Goal: Navigation & Orientation: Find specific page/section

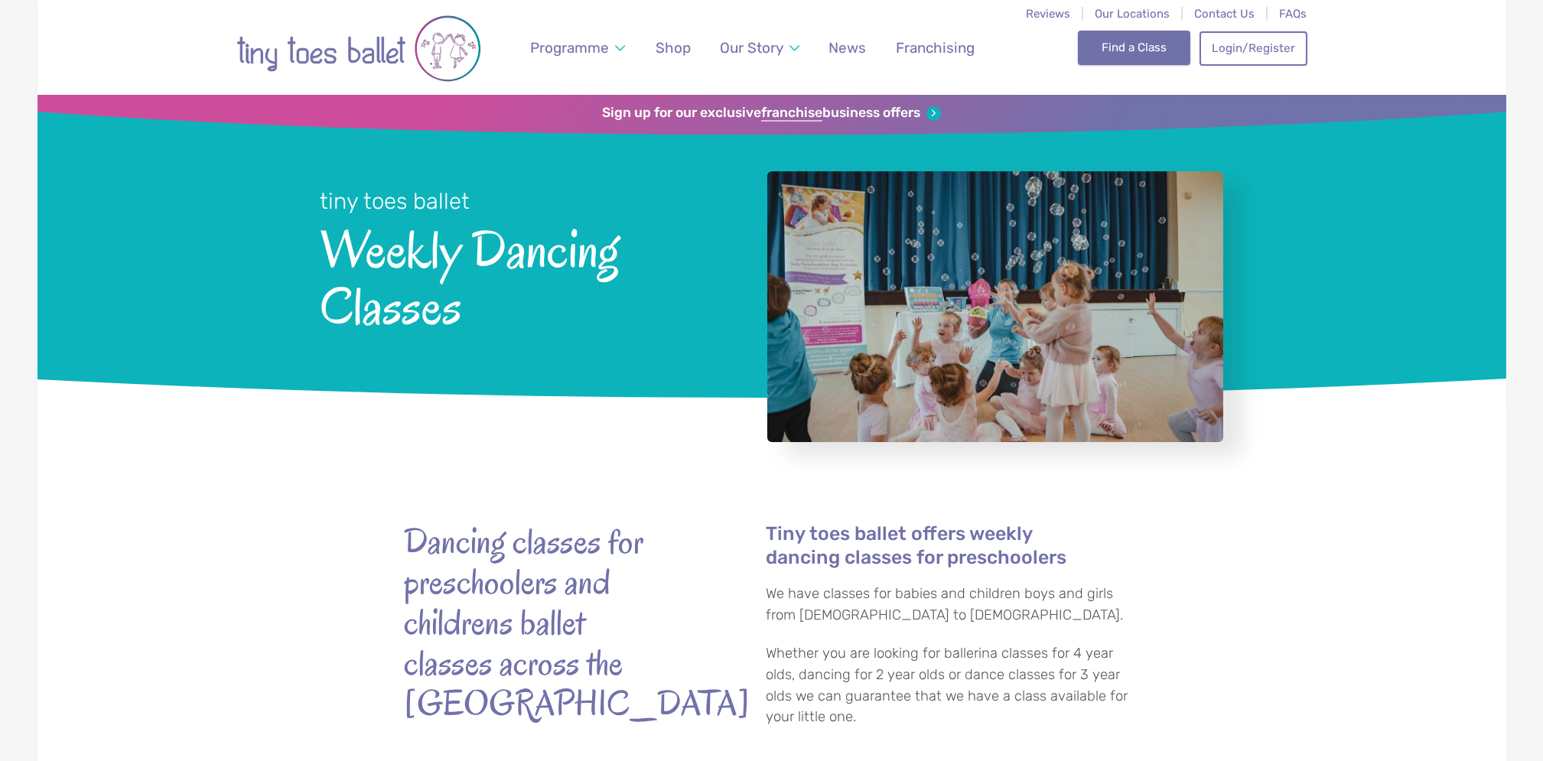
click at [1129, 46] on link "Find a Class" at bounding box center [1134, 48] width 112 height 34
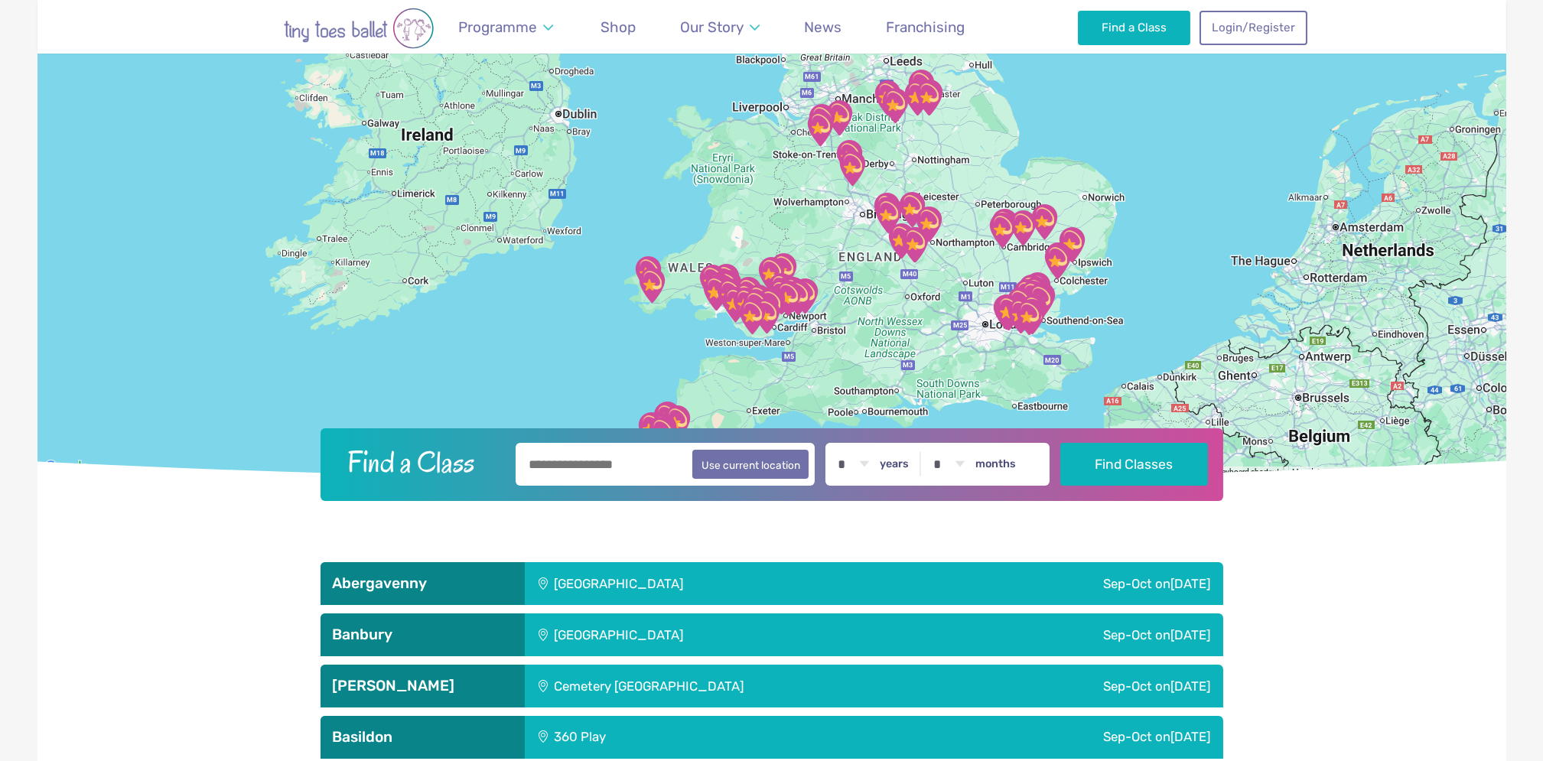
scroll to position [269, 0]
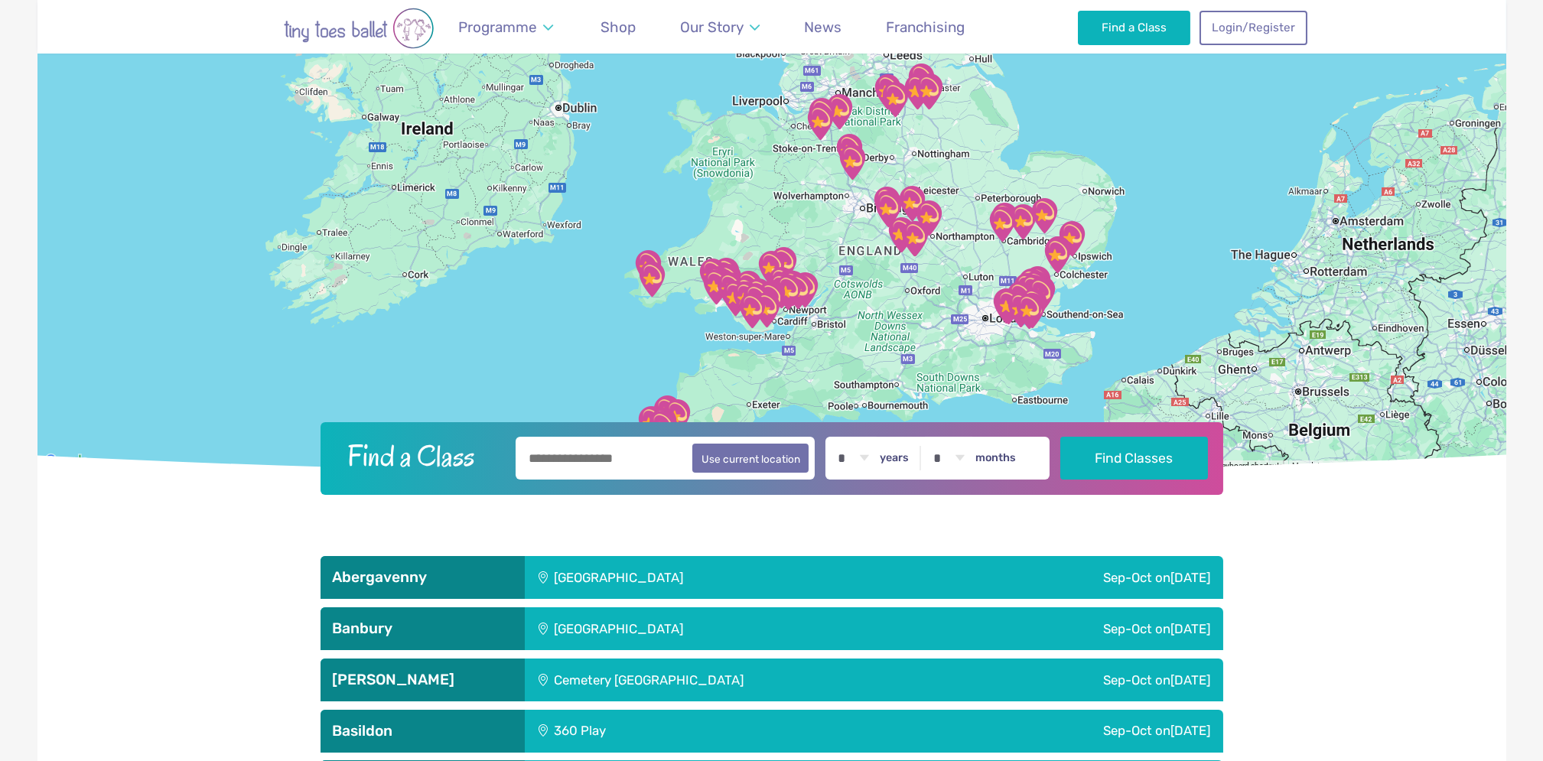
click at [621, 454] on input "text" at bounding box center [666, 458] width 300 height 43
type input "****"
click at [1060, 437] on button "Find Classes" at bounding box center [1134, 458] width 148 height 43
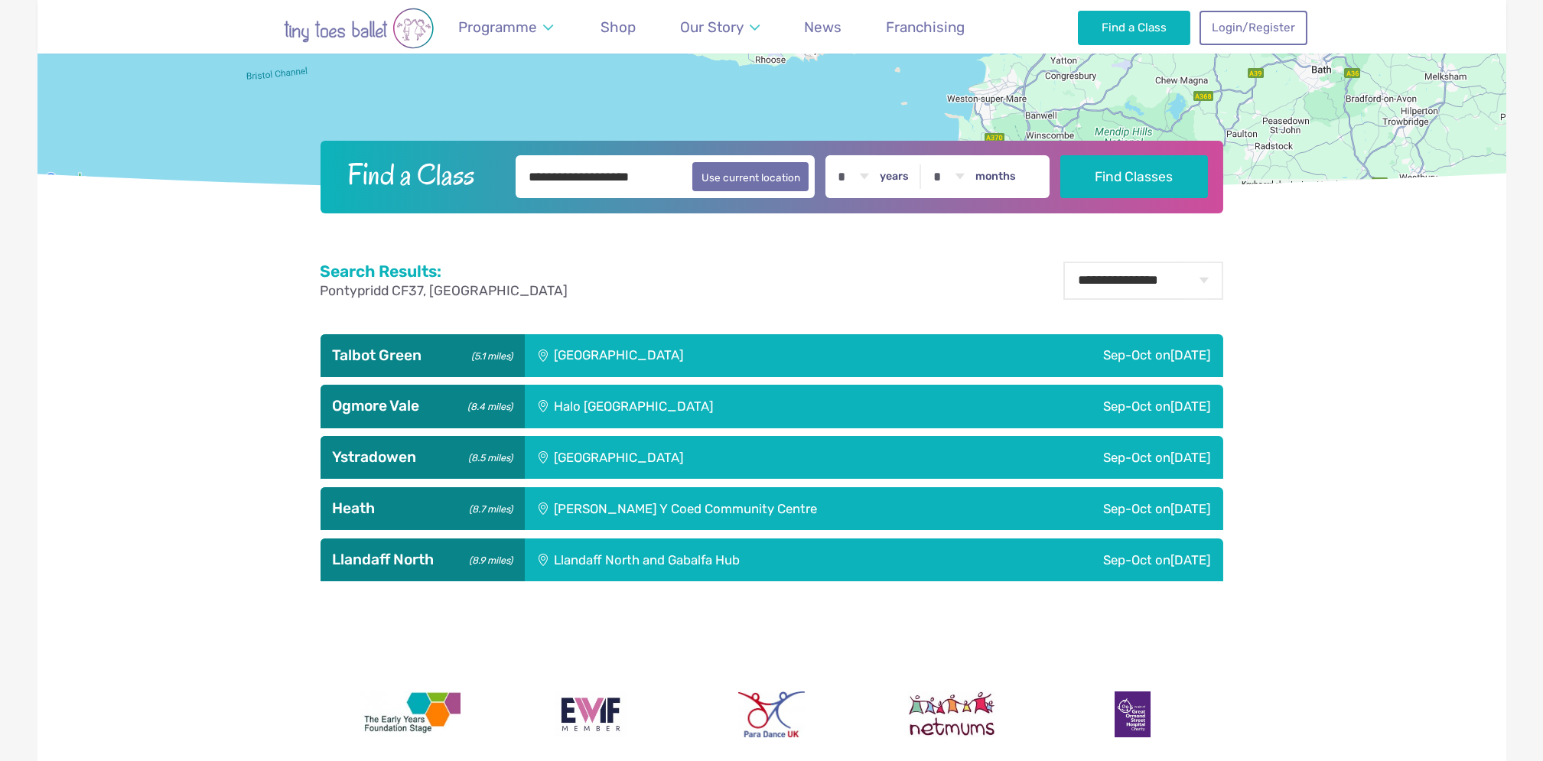
scroll to position [552, 0]
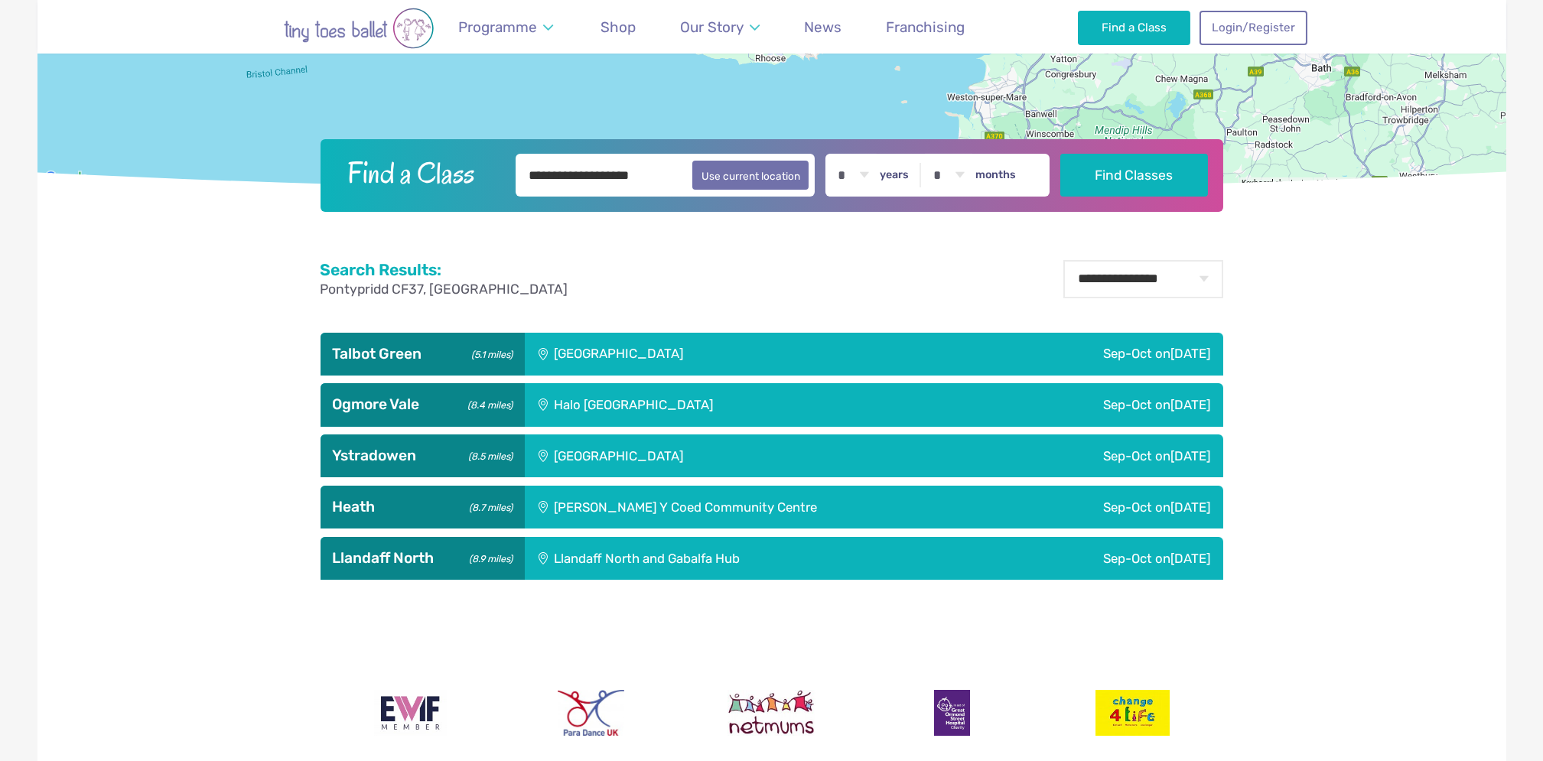
click at [435, 356] on h3 "Talbot Green (5.1 miles)" at bounding box center [423, 354] width 180 height 18
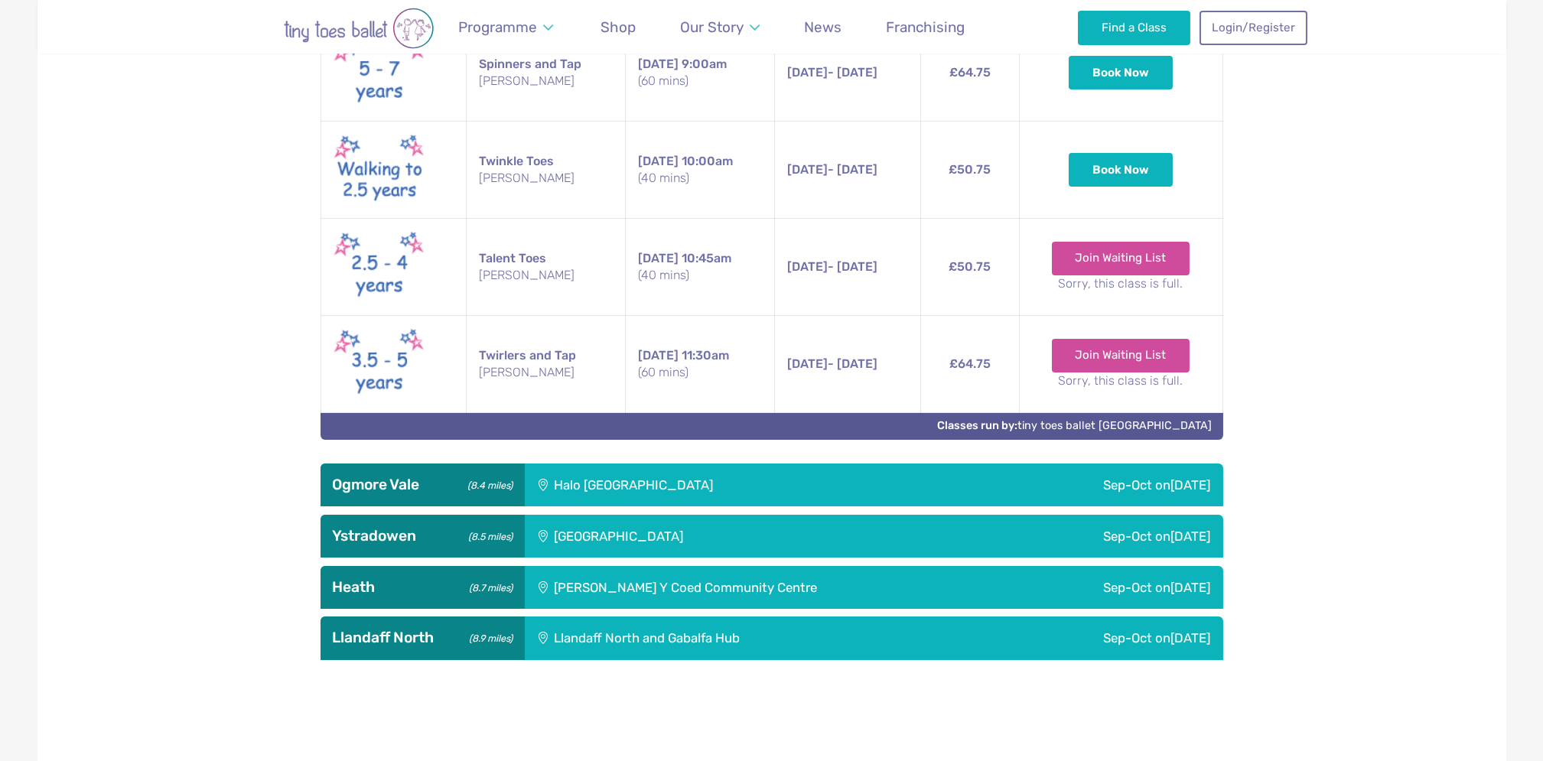
scroll to position [1010, 0]
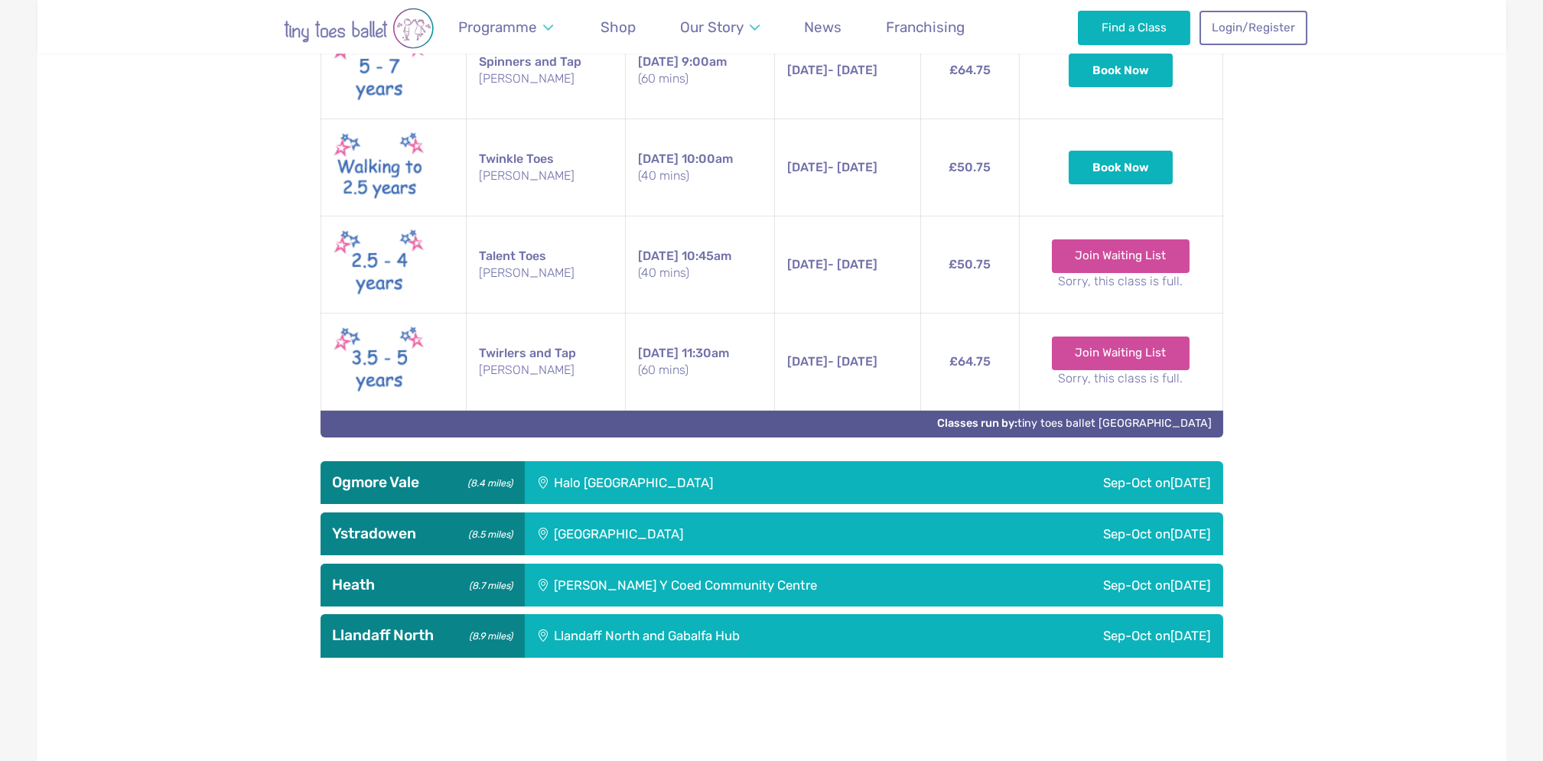
click at [885, 467] on div "Halo [GEOGRAPHIC_DATA]" at bounding box center [736, 482] width 422 height 43
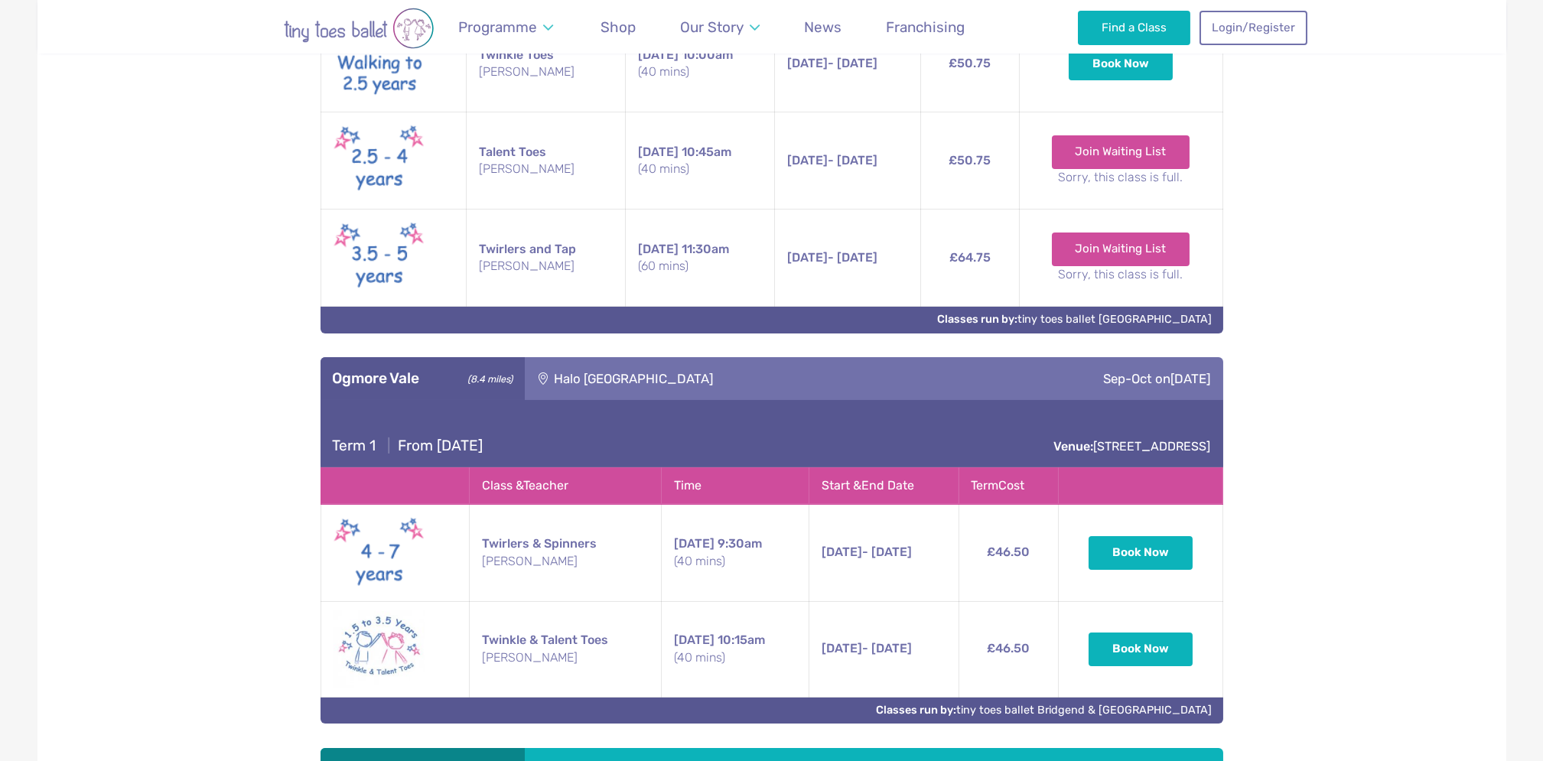
scroll to position [1128, 0]
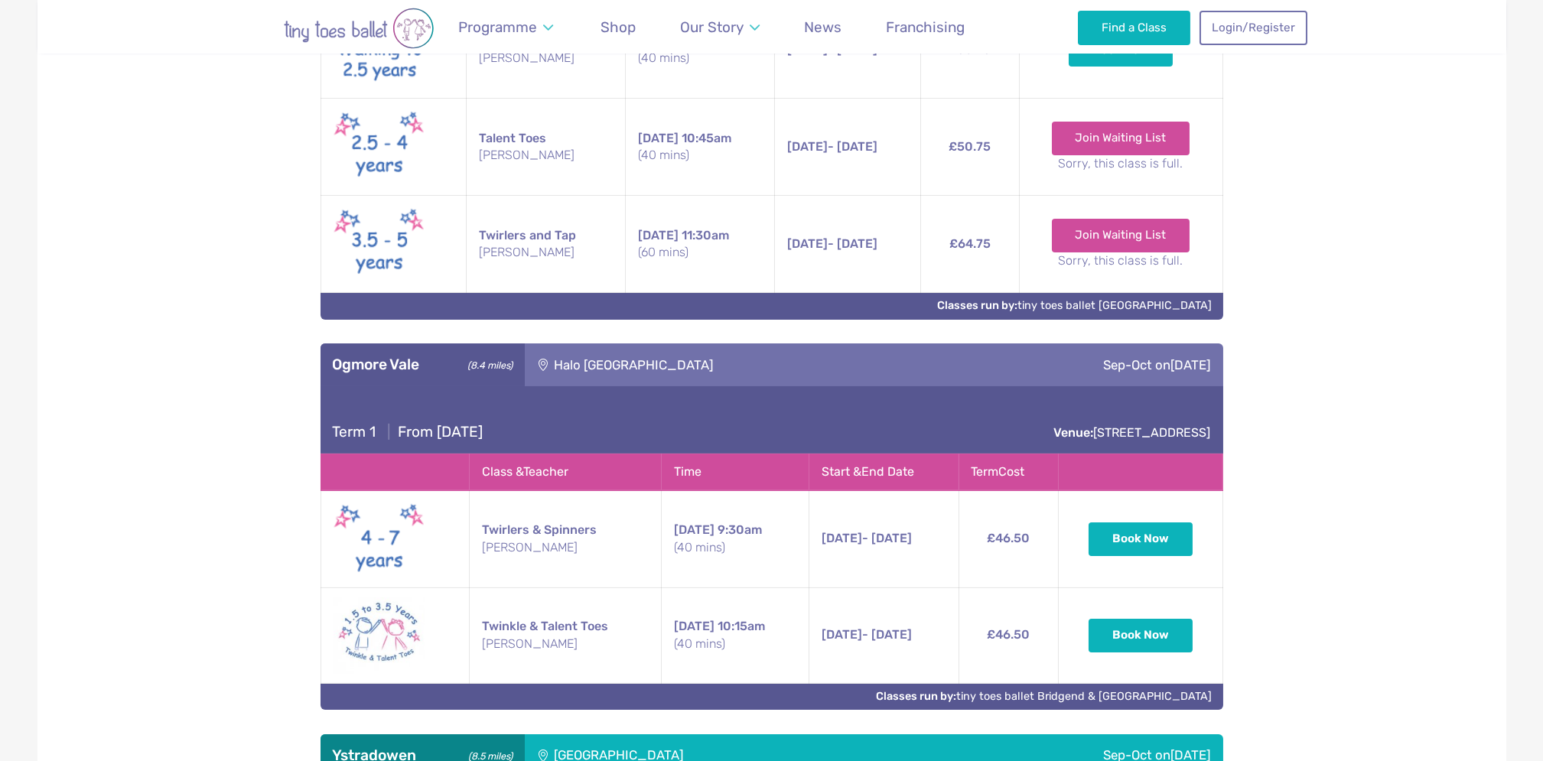
click at [458, 370] on h3 "Ogmore Vale (8.4 miles)" at bounding box center [423, 365] width 180 height 18
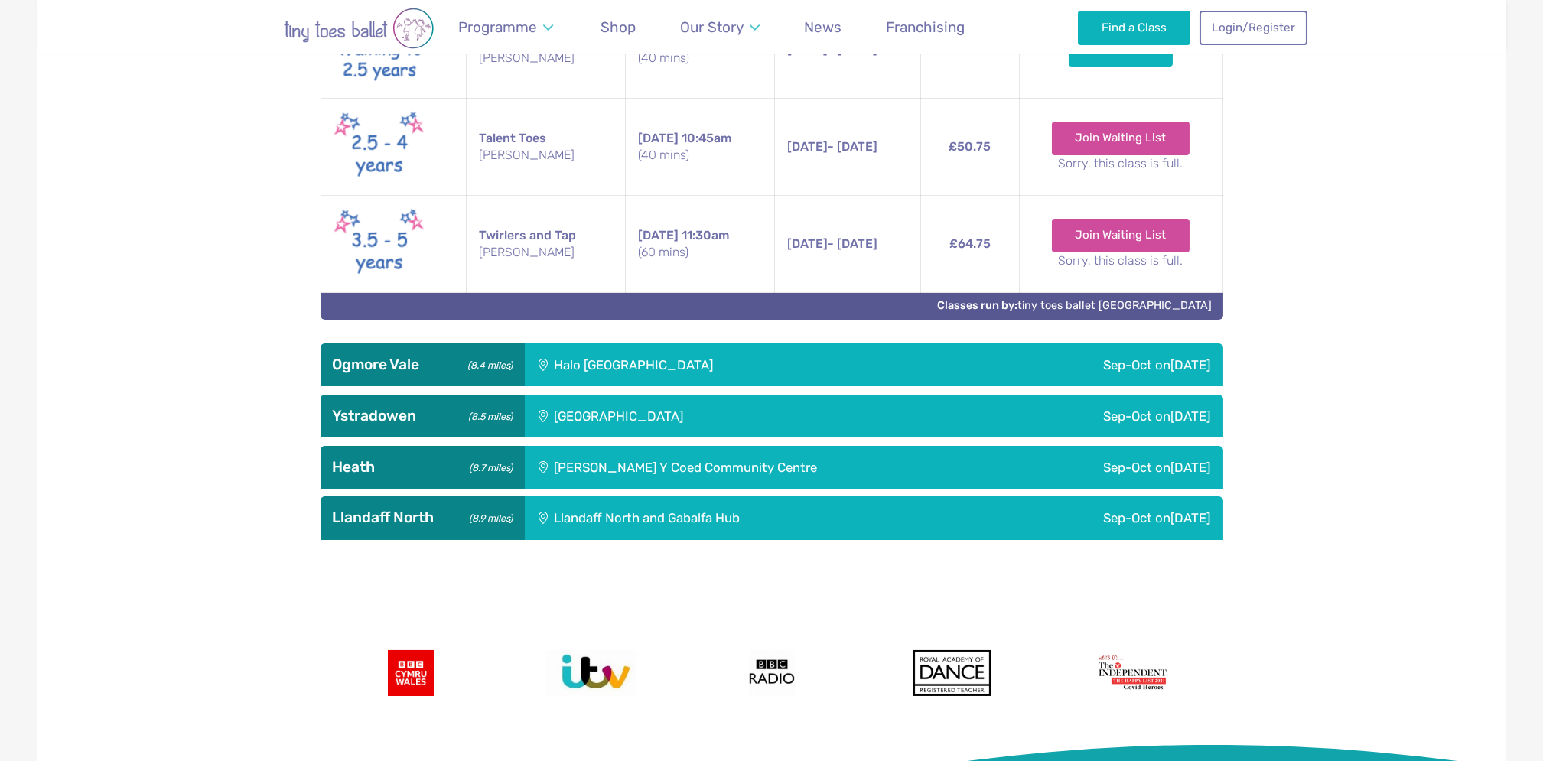
click at [466, 410] on small "(8.5 miles)" at bounding box center [487, 415] width 49 height 16
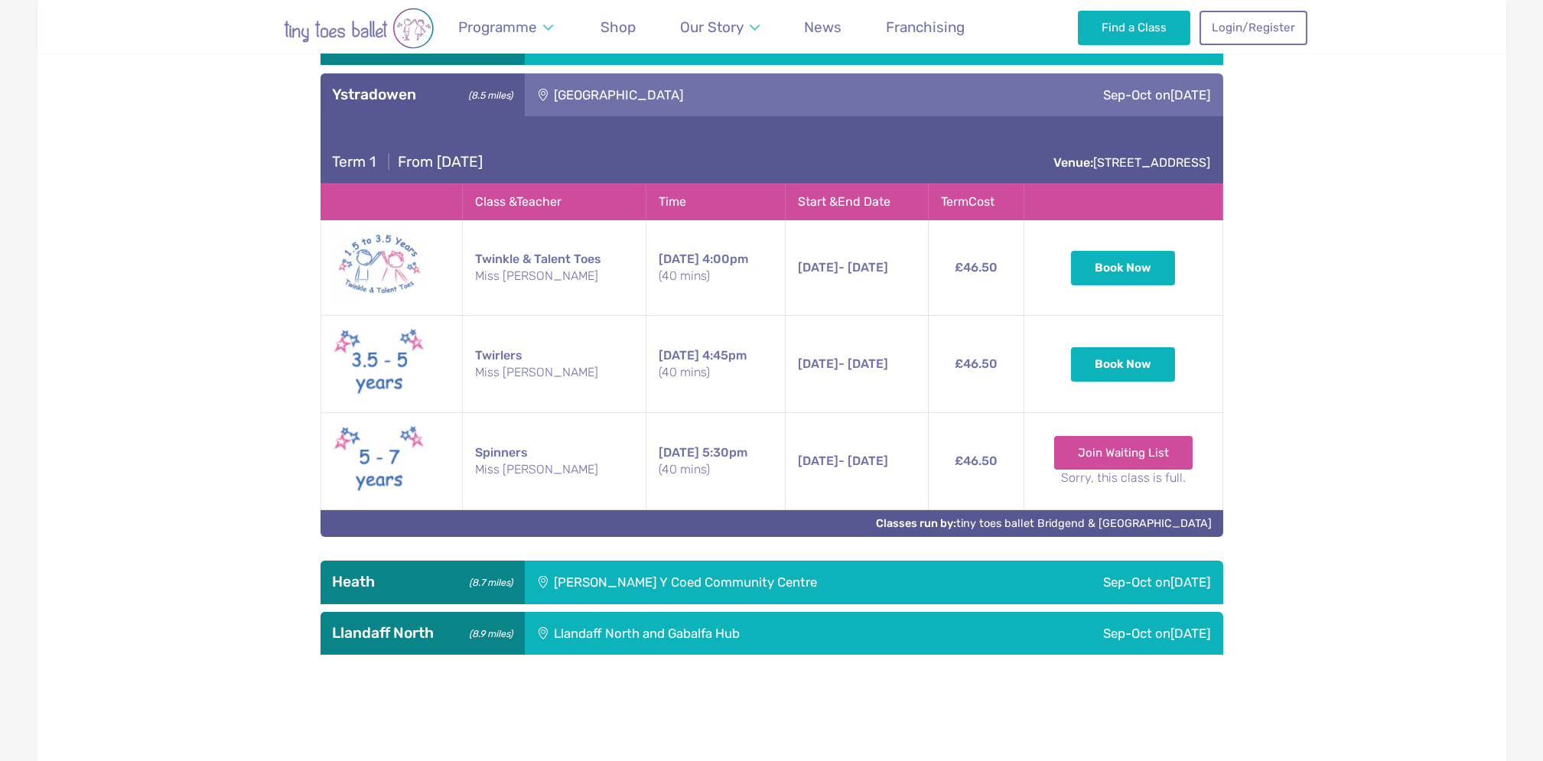
scroll to position [1455, 0]
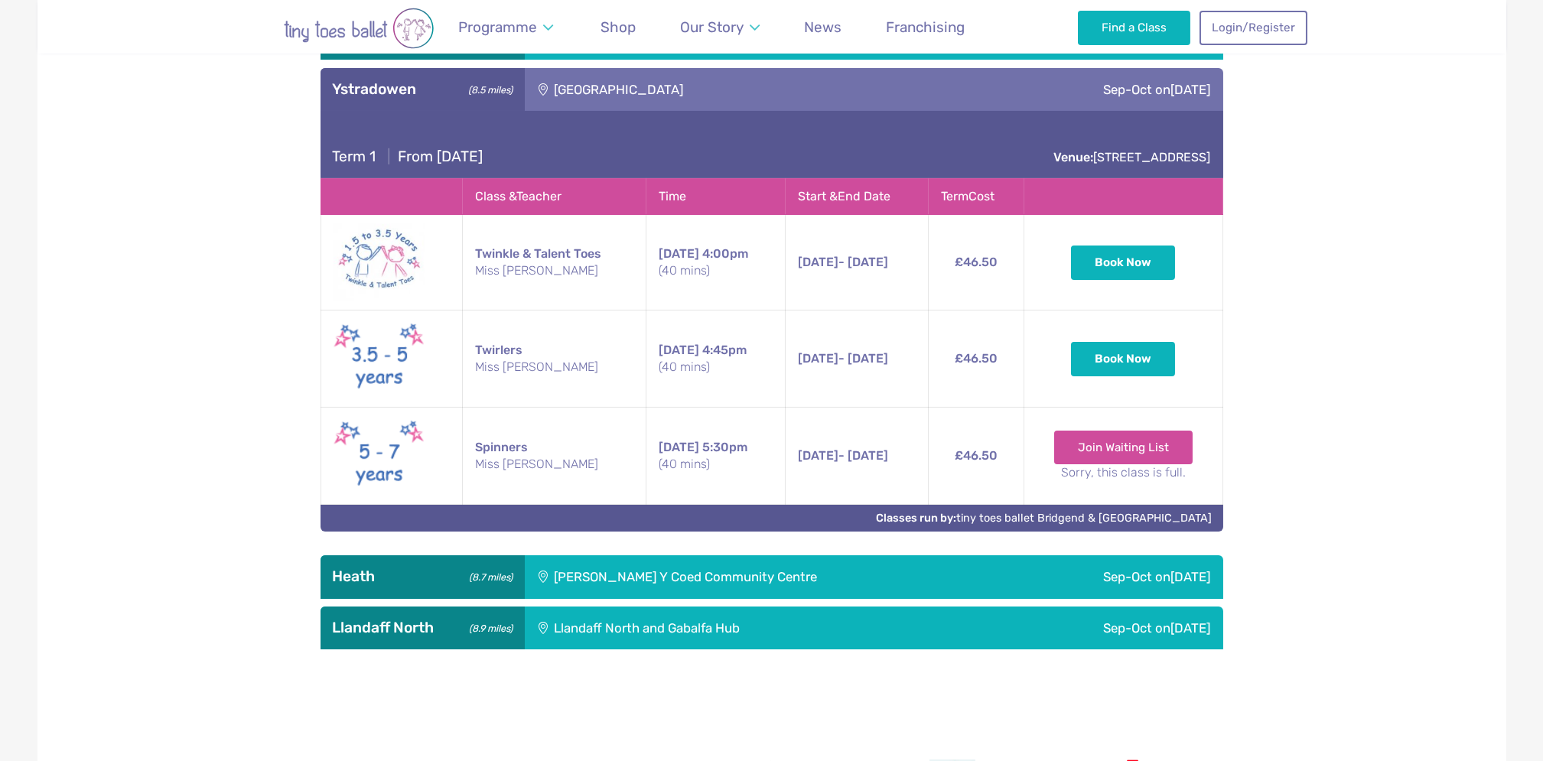
click at [347, 96] on h3 "Ystradowen (8.5 miles)" at bounding box center [423, 89] width 180 height 18
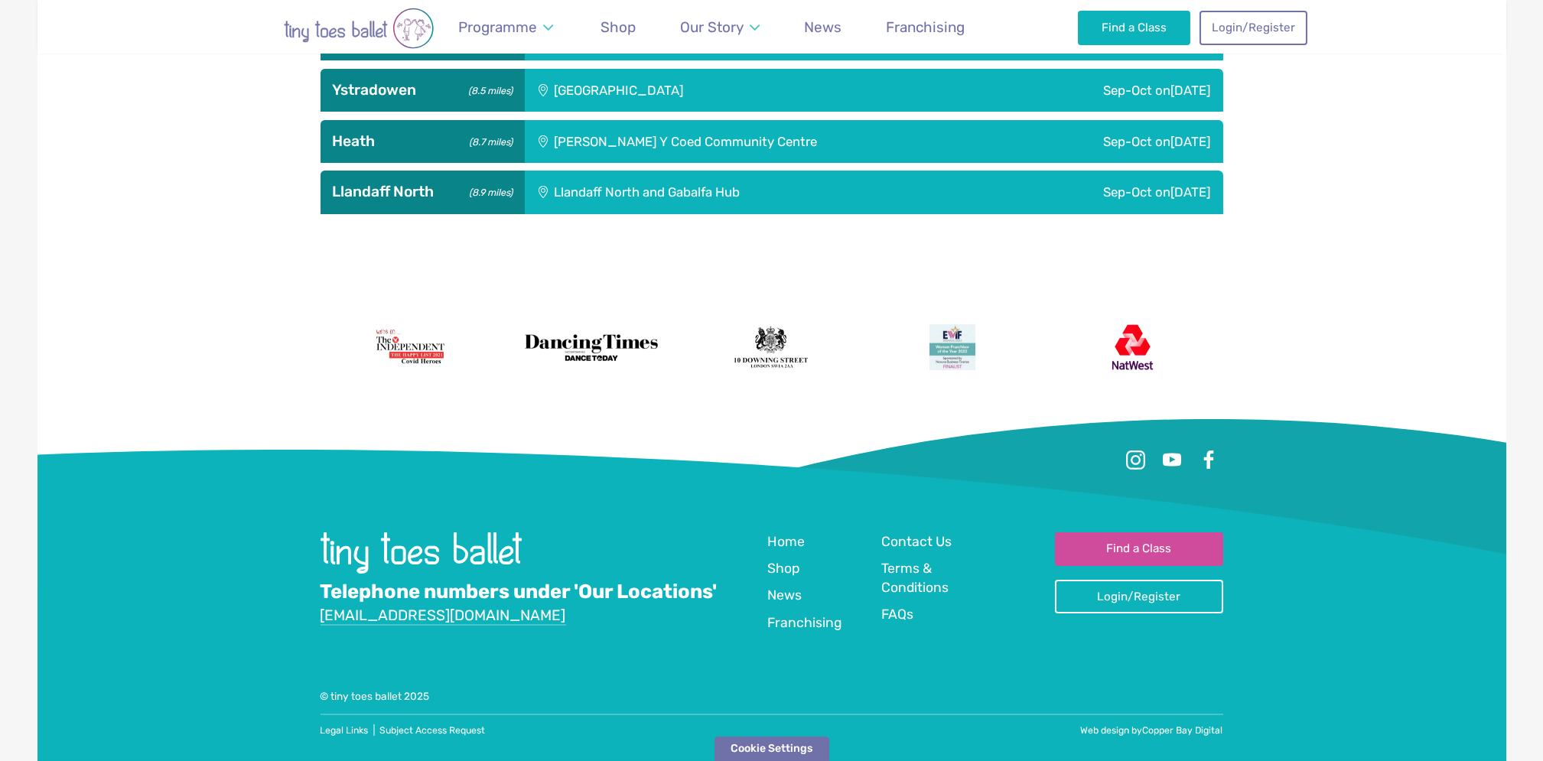
scroll to position [1450, 0]
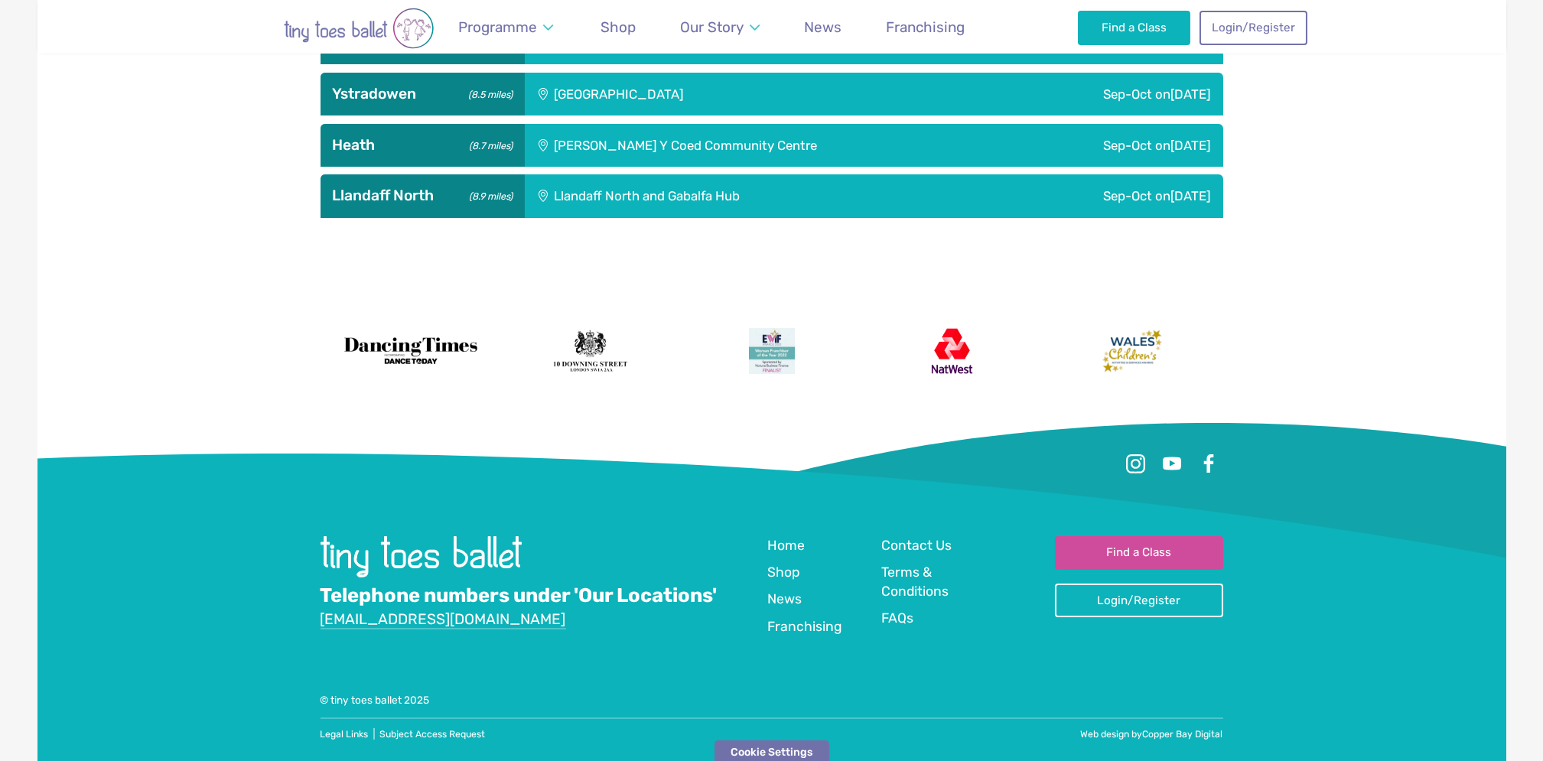
click at [398, 139] on h3 "Heath (8.7 miles)" at bounding box center [423, 145] width 180 height 18
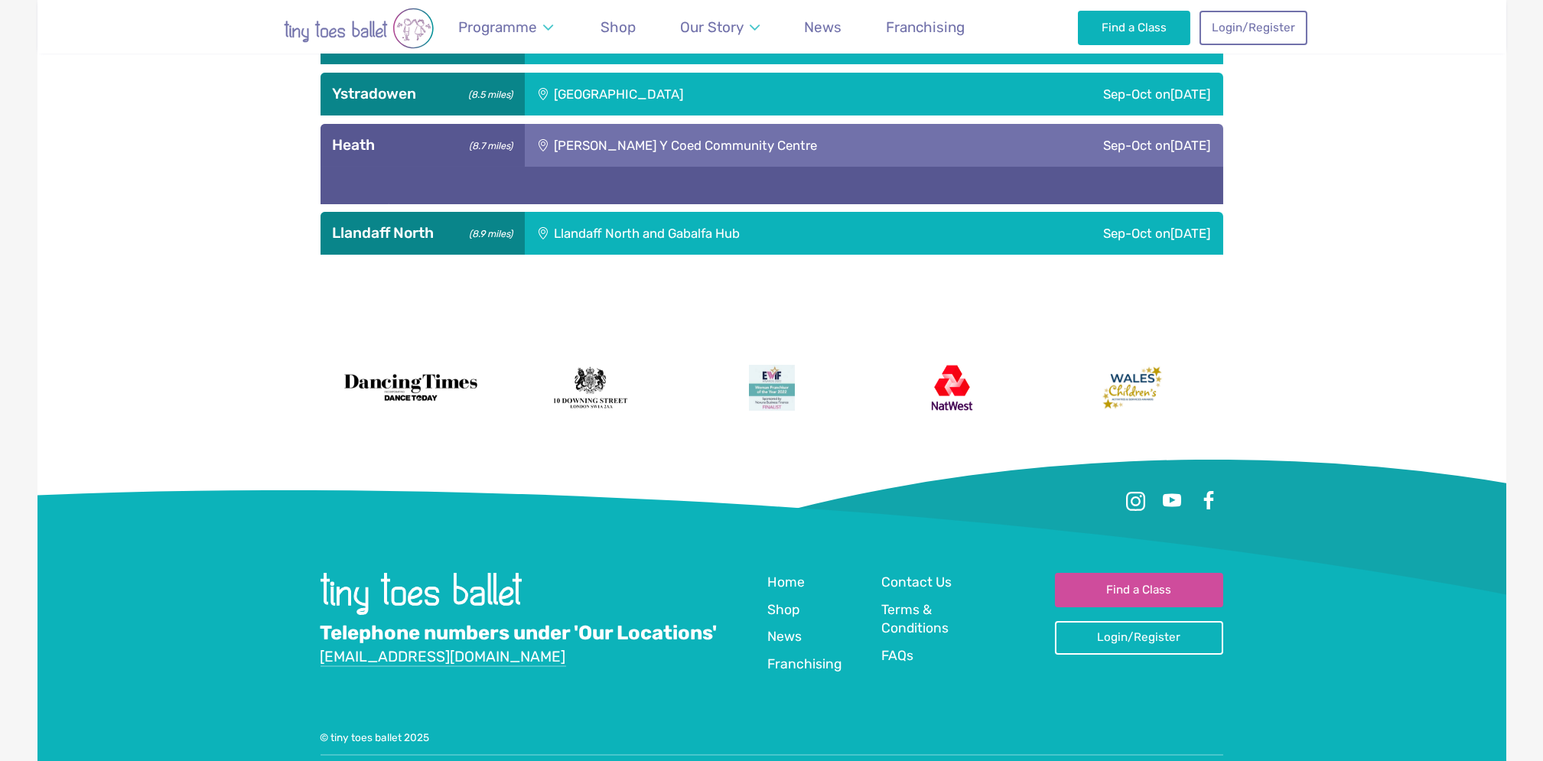
scroll to position [1455, 0]
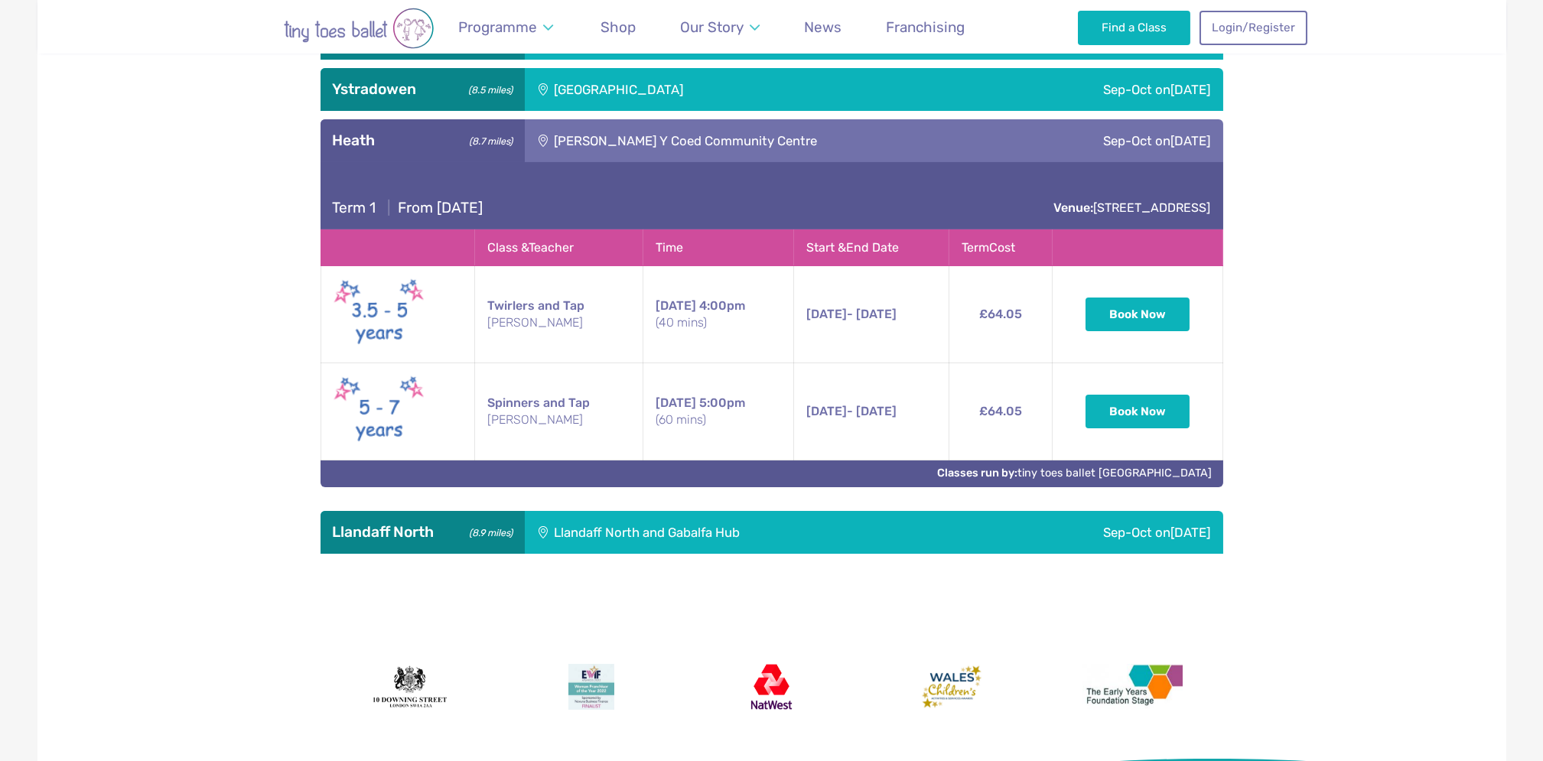
click at [425, 151] on div "Heath (8.7 miles)" at bounding box center [423, 140] width 204 height 43
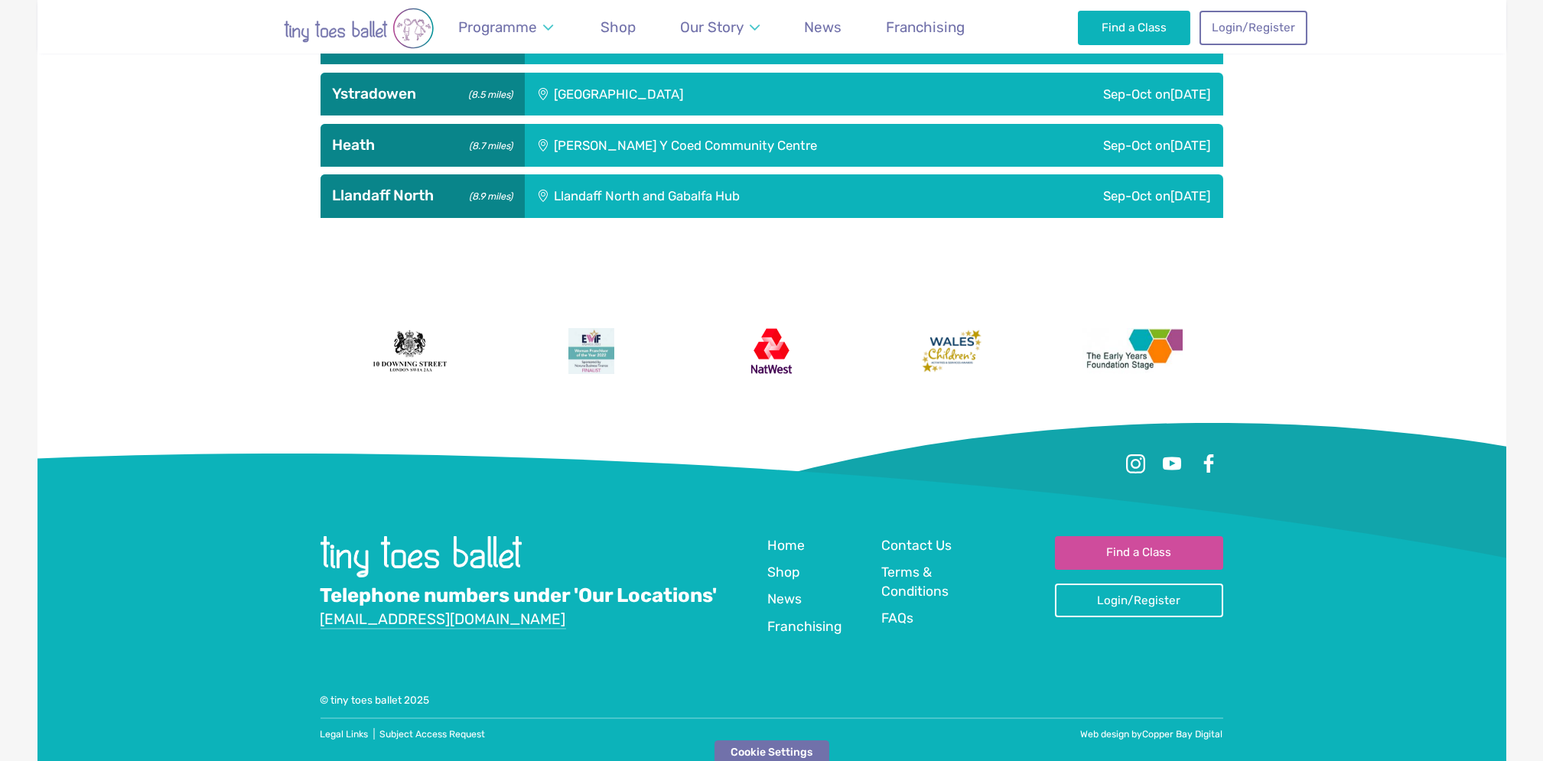
click at [405, 211] on div "Llandaff North (8.9 miles)" at bounding box center [423, 195] width 204 height 43
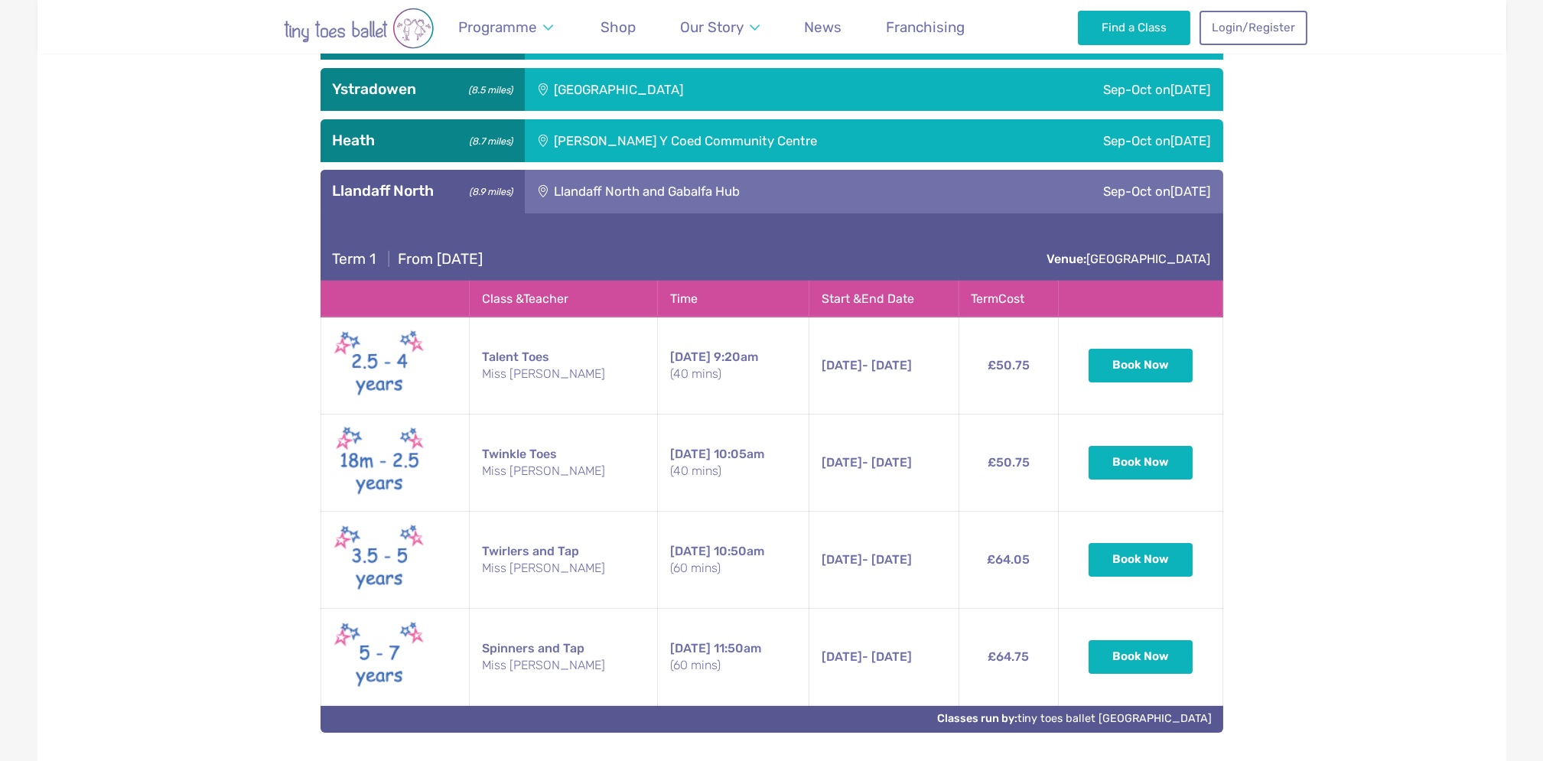
click at [411, 153] on div "Heath (8.7 miles)" at bounding box center [423, 140] width 204 height 43
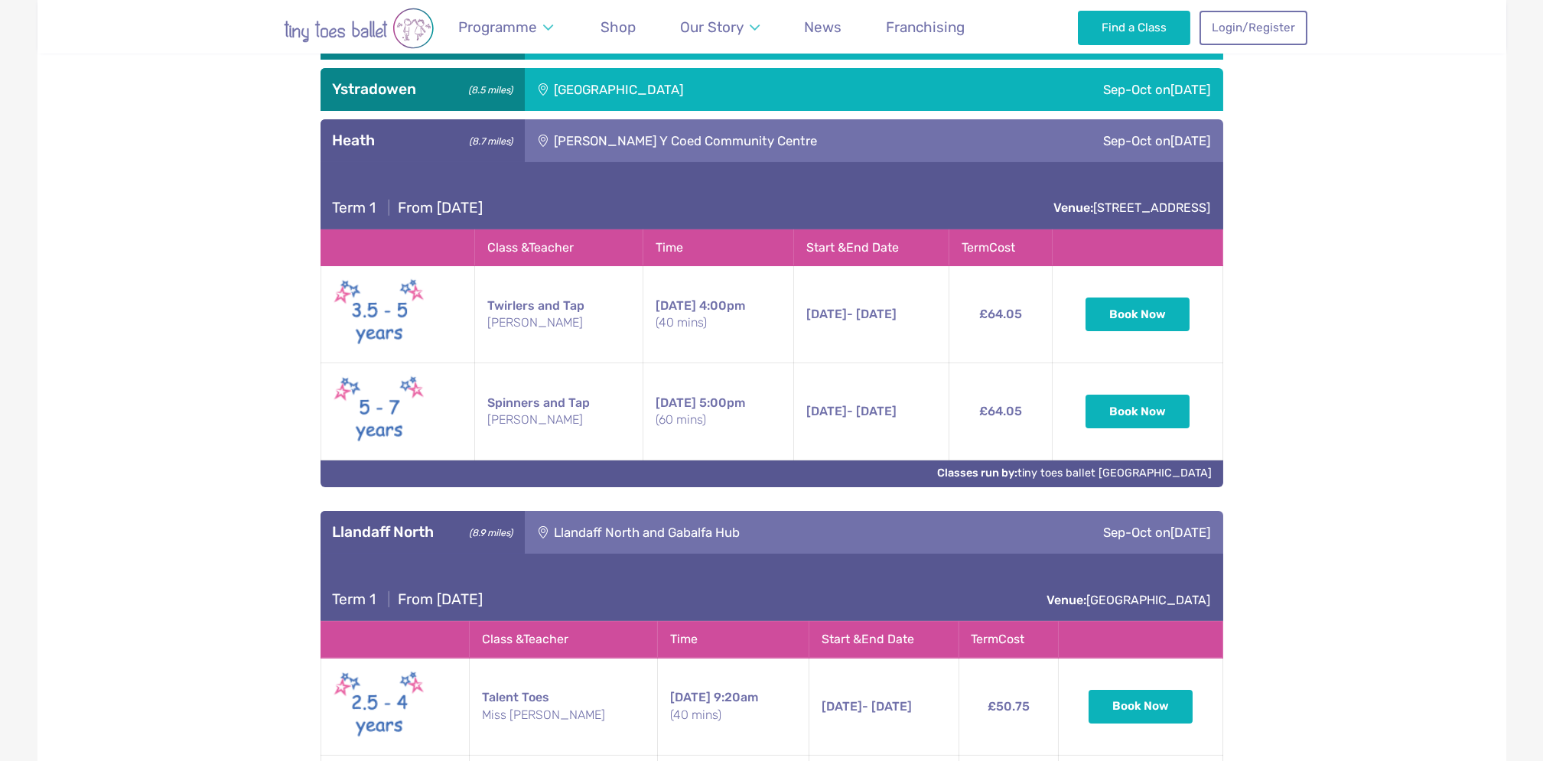
click at [411, 153] on div "Heath (8.7 miles)" at bounding box center [423, 140] width 204 height 43
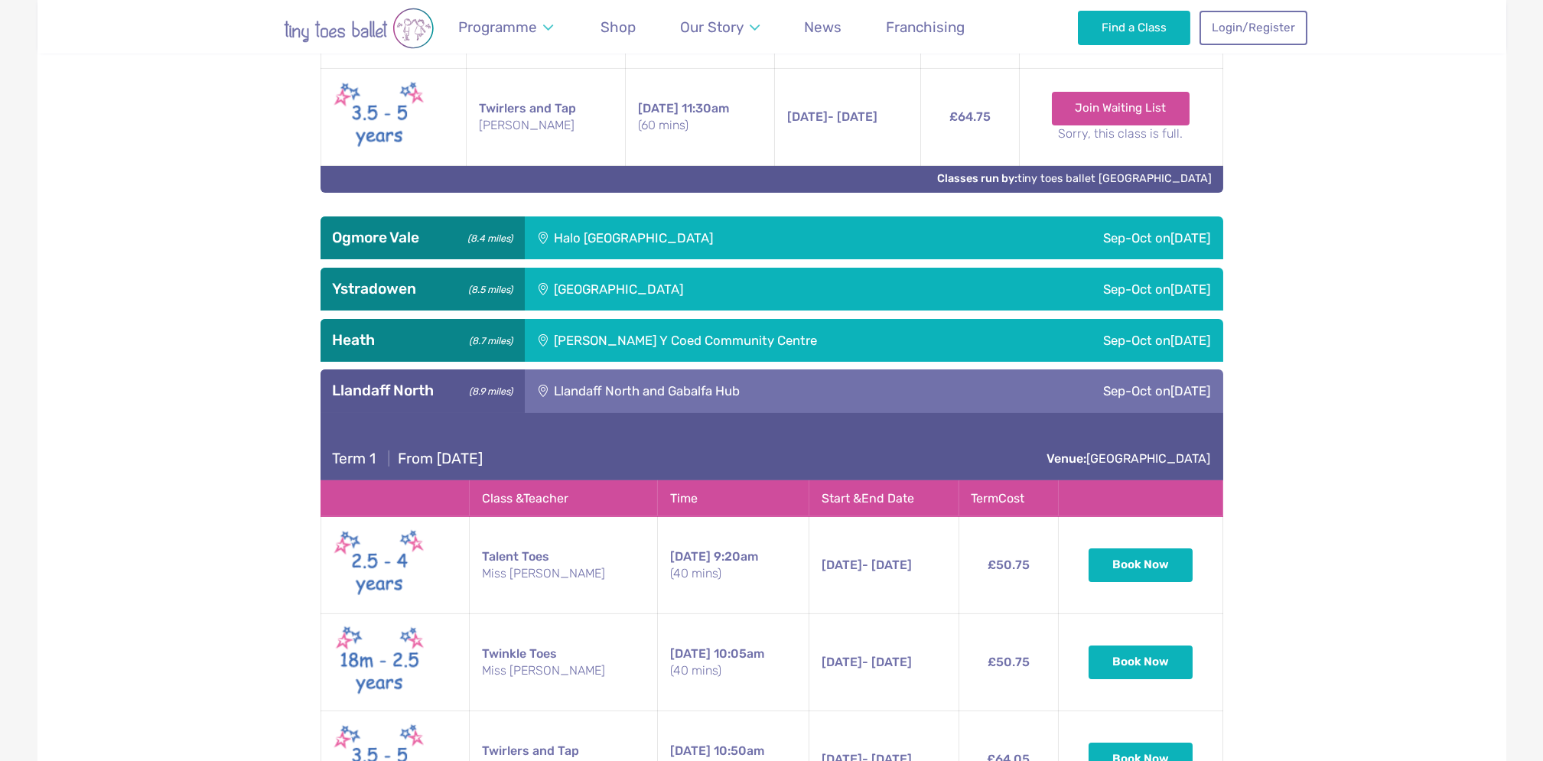
scroll to position [1251, 0]
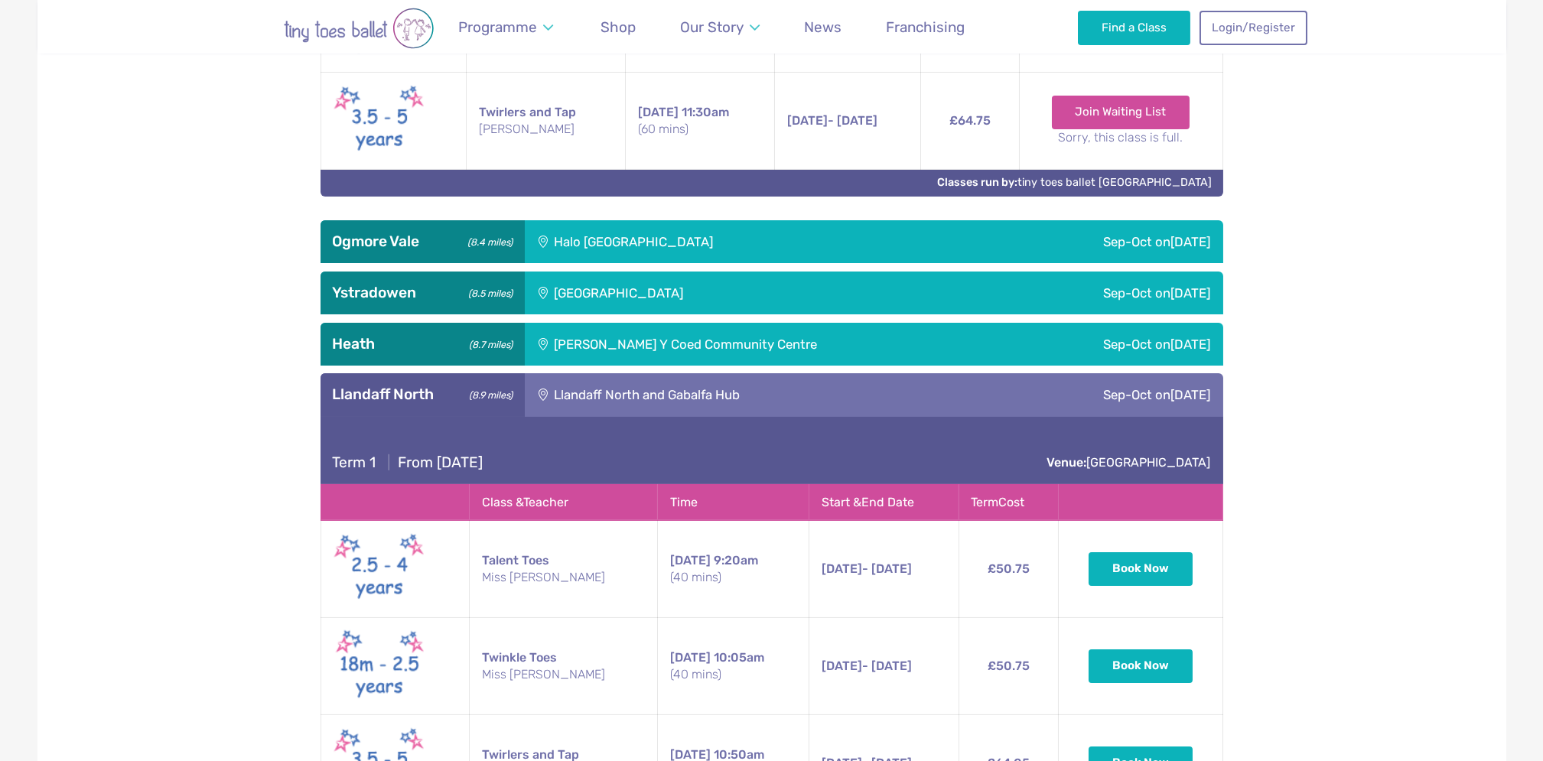
click at [608, 298] on div "[GEOGRAPHIC_DATA]" at bounding box center [722, 293] width 395 height 43
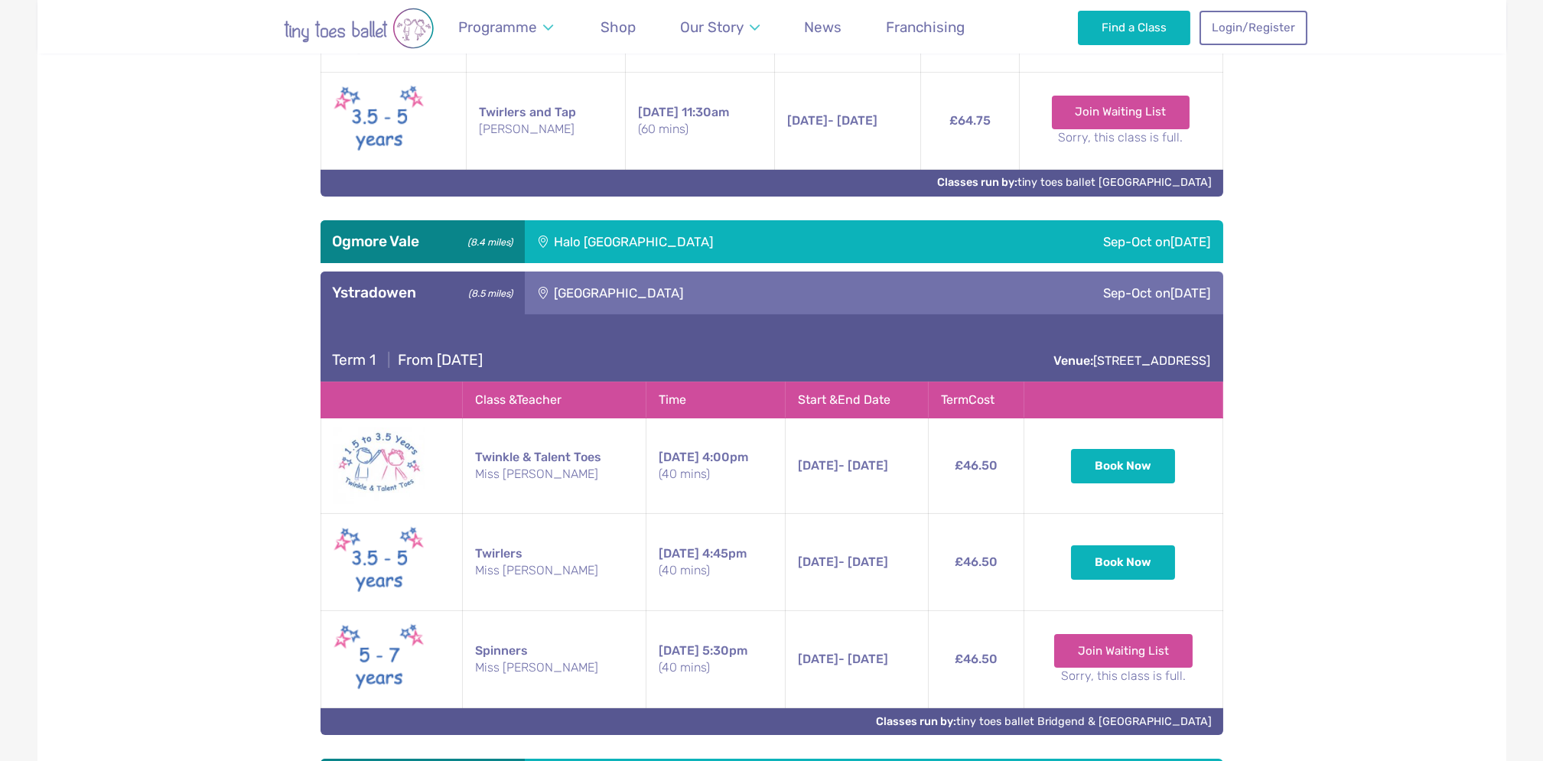
click at [397, 297] on h3 "Ystradowen (8.5 miles)" at bounding box center [423, 293] width 180 height 18
click at [1453, 384] on div "**********" at bounding box center [771, 475] width 1469 height 1827
